Goal: Find contact information: Find contact information

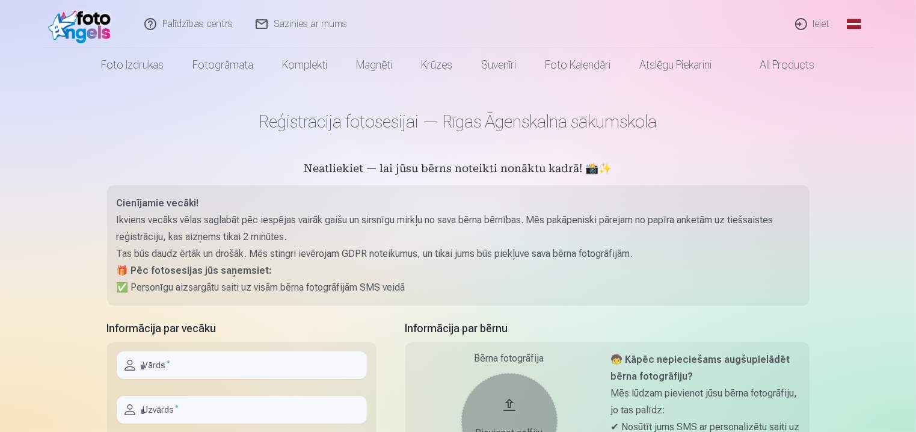
click at [296, 22] on link "Sazinies ar mums" at bounding box center [302, 24] width 114 height 48
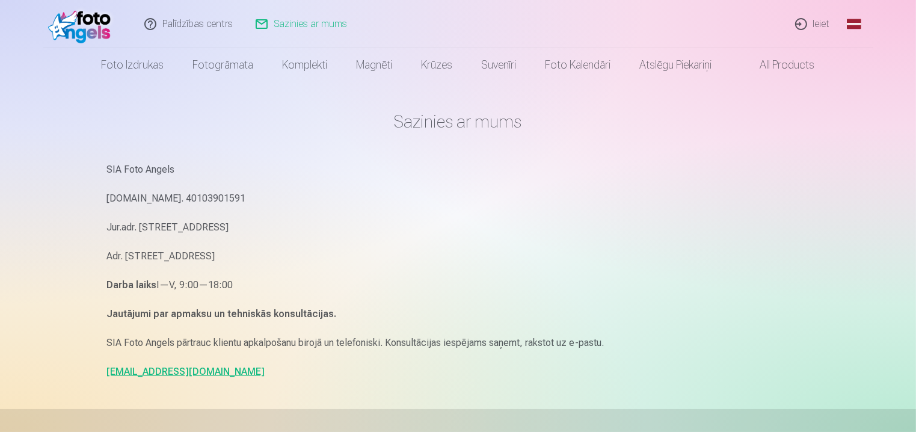
click at [189, 22] on link "Palīdzības centrs" at bounding box center [188, 24] width 111 height 48
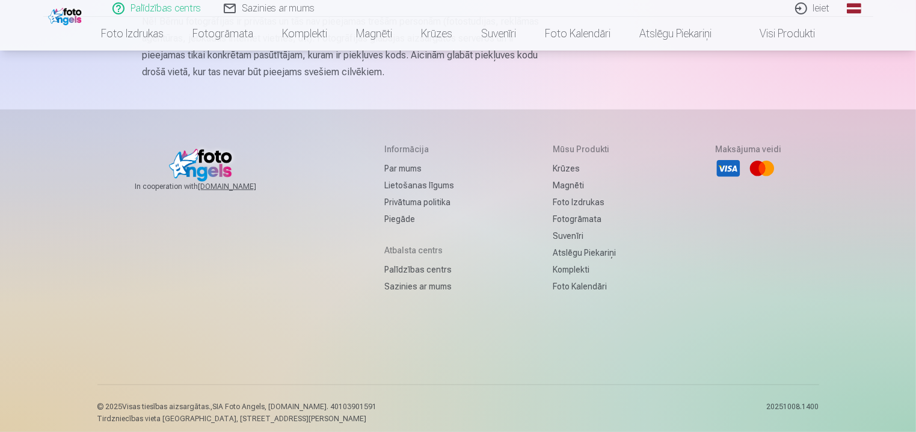
scroll to position [806, 0]
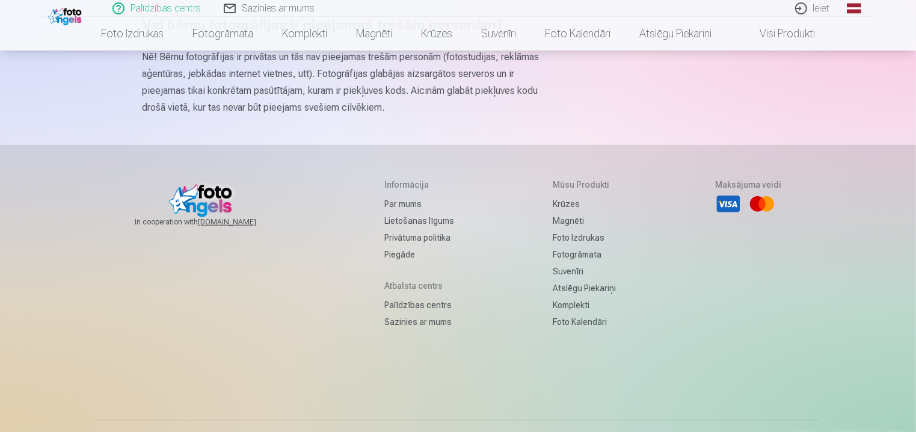
click at [408, 330] on link "Sazinies ar mums" at bounding box center [419, 321] width 70 height 17
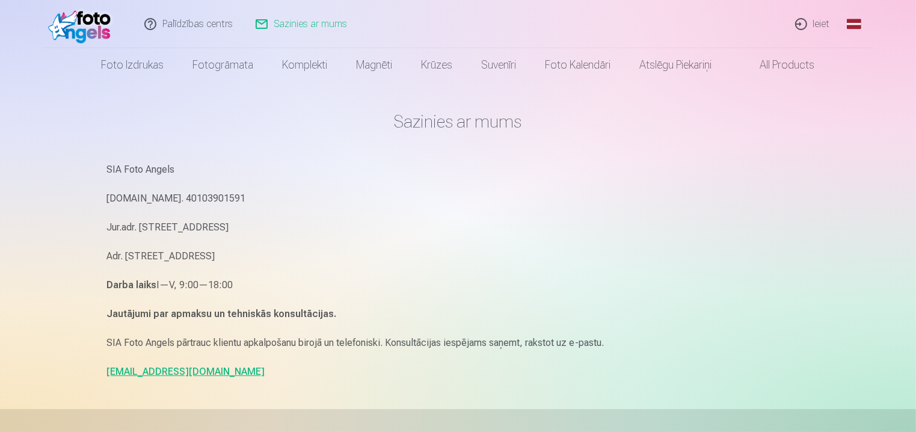
click at [144, 370] on link "[EMAIL_ADDRESS][DOMAIN_NAME]" at bounding box center [186, 371] width 158 height 11
click at [141, 370] on link "[EMAIL_ADDRESS][DOMAIN_NAME]" at bounding box center [186, 371] width 158 height 11
drag, startPoint x: 105, startPoint y: 371, endPoint x: 198, endPoint y: 374, distance: 93.2
click at [198, 374] on div "Sazinies ar mums SIA Foto Angels [DOMAIN_NAME]. 40103901591 Jur.adr. [STREET_AD…" at bounding box center [457, 370] width 721 height 740
copy link "[EMAIL_ADDRESS][DOMAIN_NAME]"
